Goal: Transaction & Acquisition: Purchase product/service

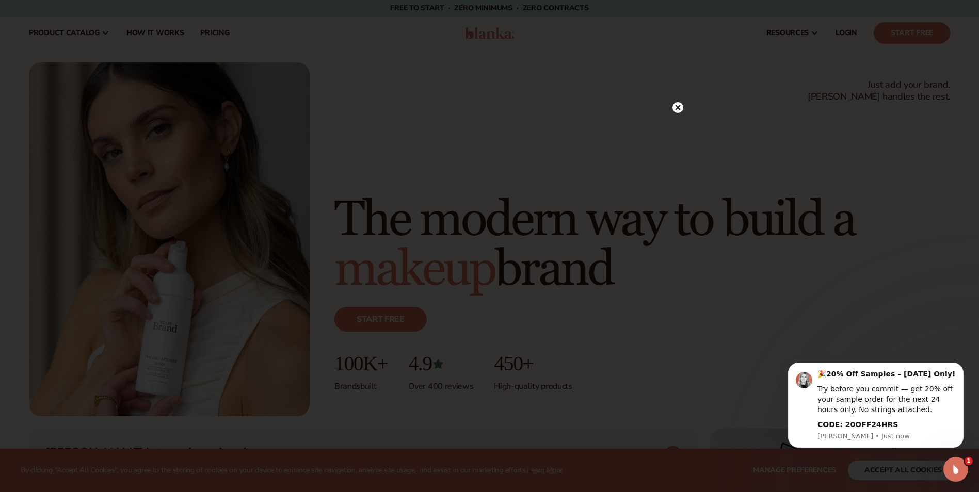
click at [678, 108] on icon at bounding box center [677, 107] width 5 height 5
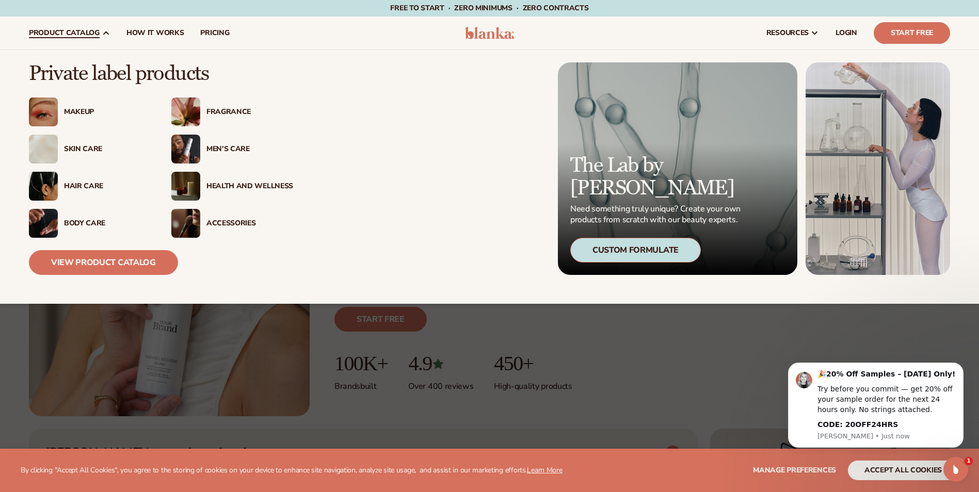
click at [79, 148] on div "Skin Care" at bounding box center [107, 149] width 87 height 9
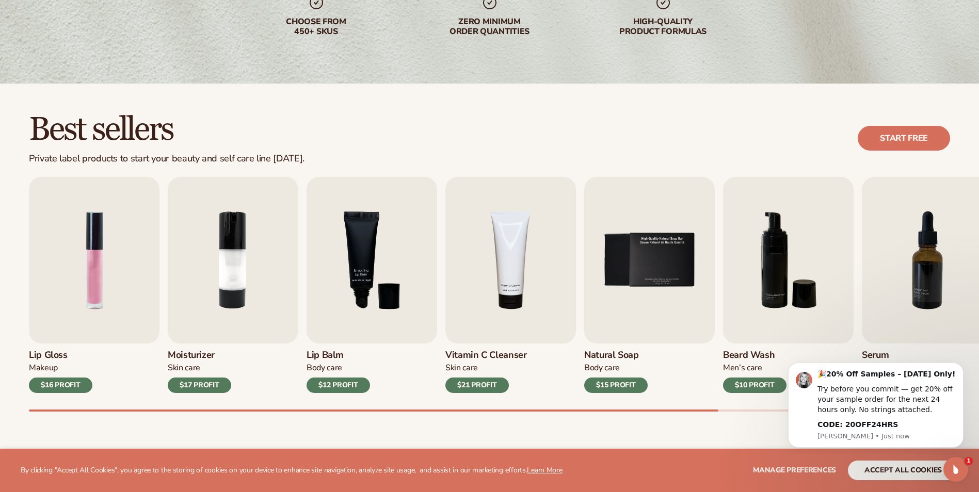
click at [321, 353] on h3 "Lip Balm" at bounding box center [338, 355] width 63 height 11
click at [372, 273] on img "3 / 9" at bounding box center [372, 260] width 131 height 167
click at [348, 382] on div "$12 PROFIT" at bounding box center [338, 385] width 63 height 15
click at [379, 256] on img "3 / 9" at bounding box center [372, 260] width 131 height 167
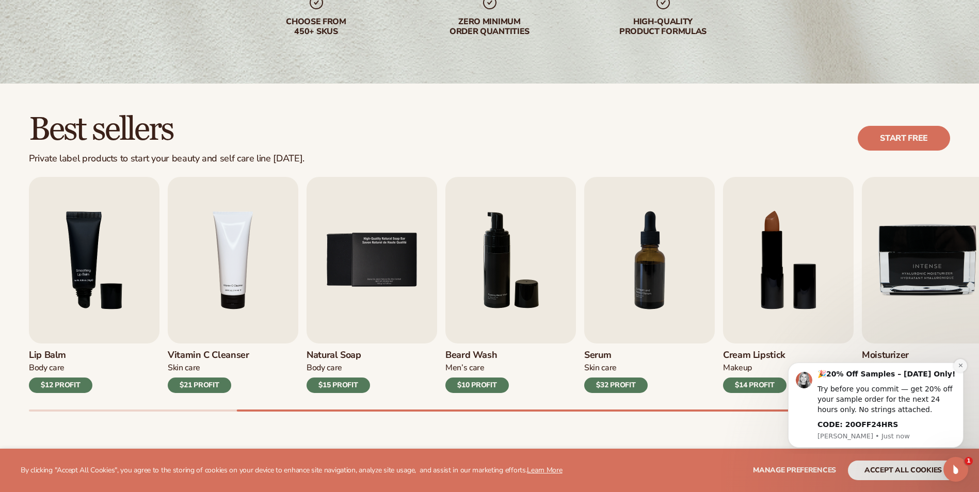
click at [962, 365] on icon "Dismiss notification" at bounding box center [961, 366] width 6 height 6
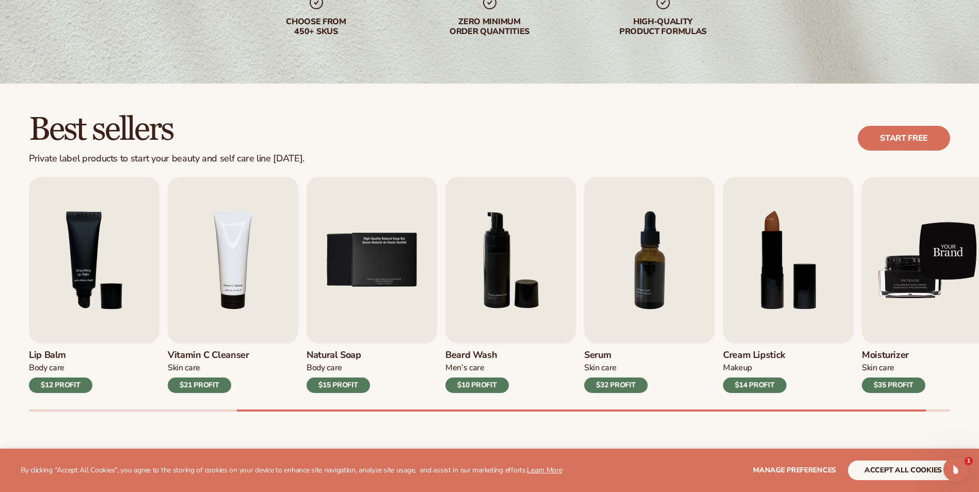
click at [925, 278] on img "9 / 9" at bounding box center [927, 260] width 131 height 167
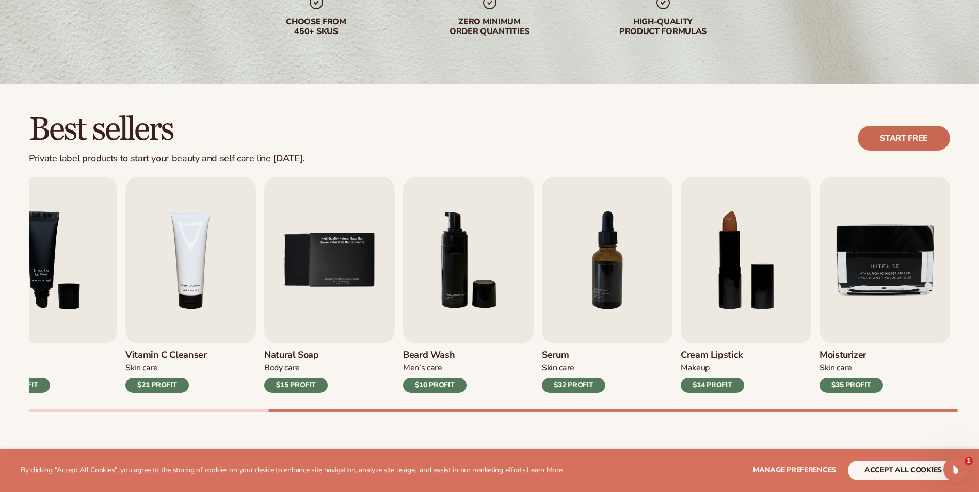
click at [900, 144] on link "Start free" at bounding box center [904, 138] width 92 height 25
